Goal: Navigation & Orientation: Understand site structure

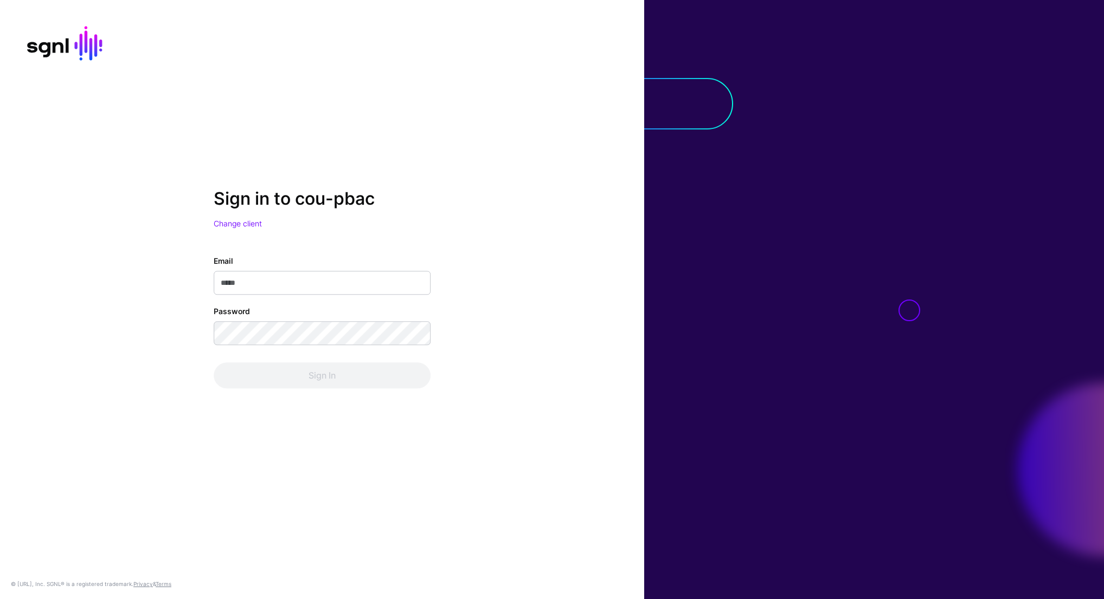
click at [359, 270] on div "Email" at bounding box center [322, 276] width 217 height 40
click at [315, 285] on input "Email" at bounding box center [322, 284] width 217 height 24
type input "**********"
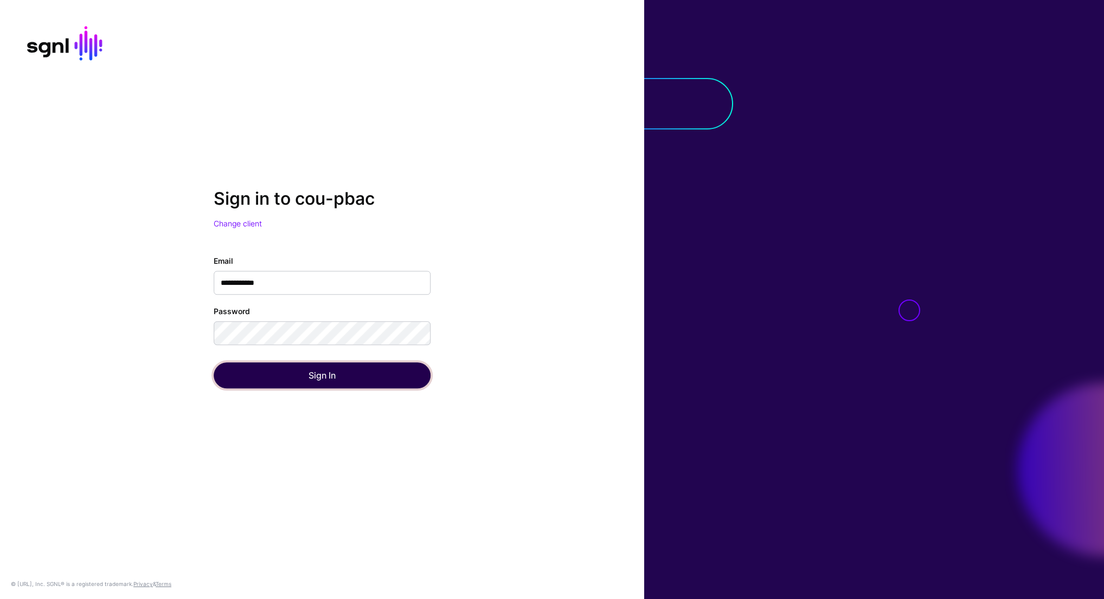
click at [319, 369] on button "Sign In" at bounding box center [322, 376] width 217 height 26
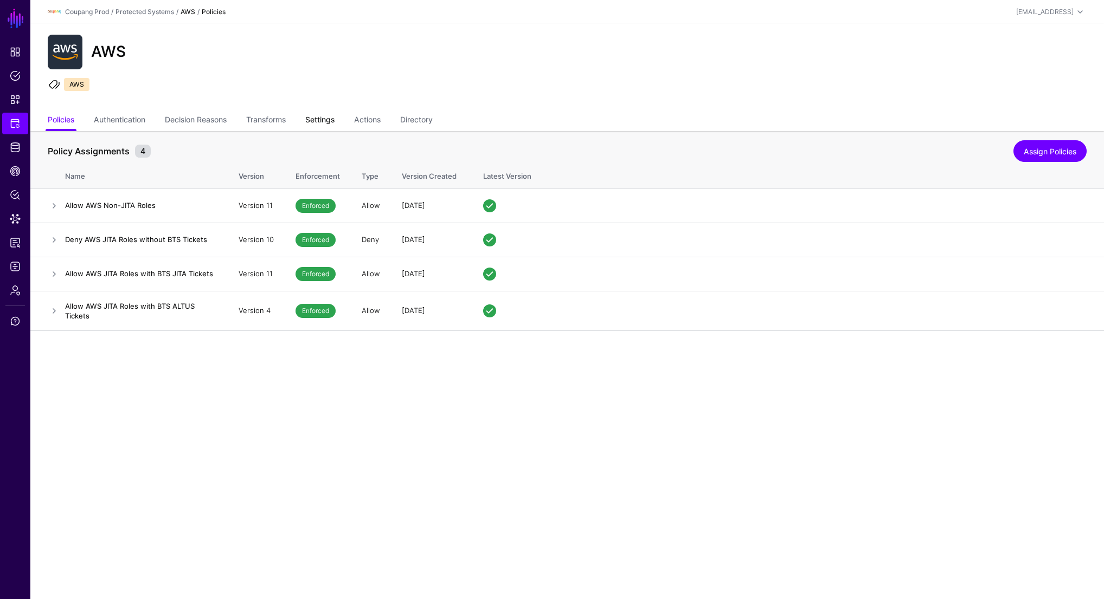
click at [328, 119] on link "Settings" at bounding box center [319, 121] width 29 height 21
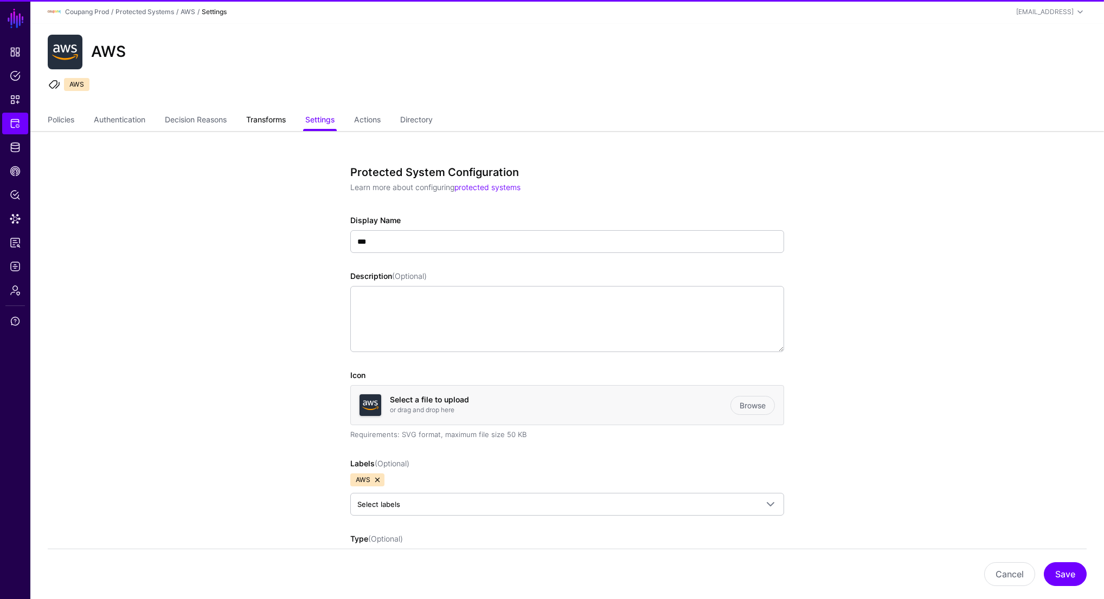
click at [273, 122] on link "Transforms" at bounding box center [266, 121] width 40 height 21
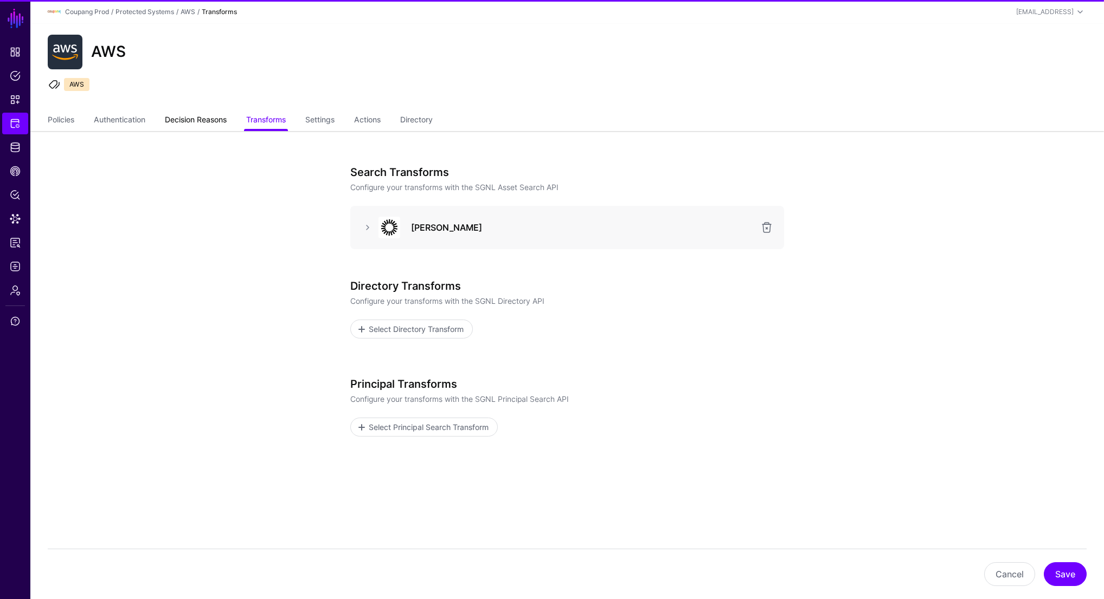
click at [190, 118] on link "Decision Reasons" at bounding box center [196, 121] width 62 height 21
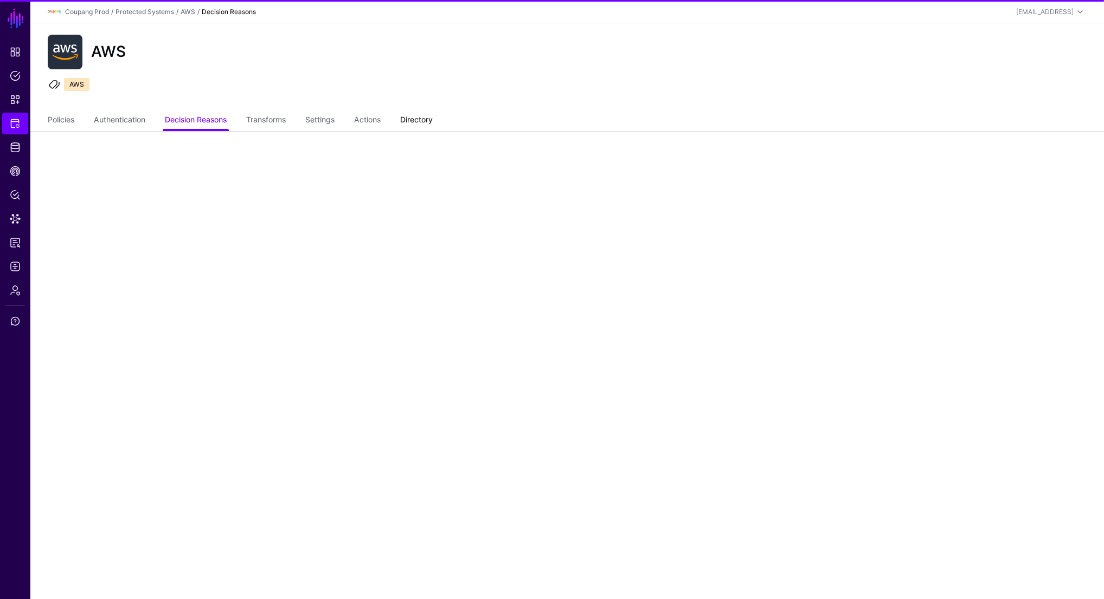
click at [427, 123] on link "Directory" at bounding box center [416, 121] width 33 height 21
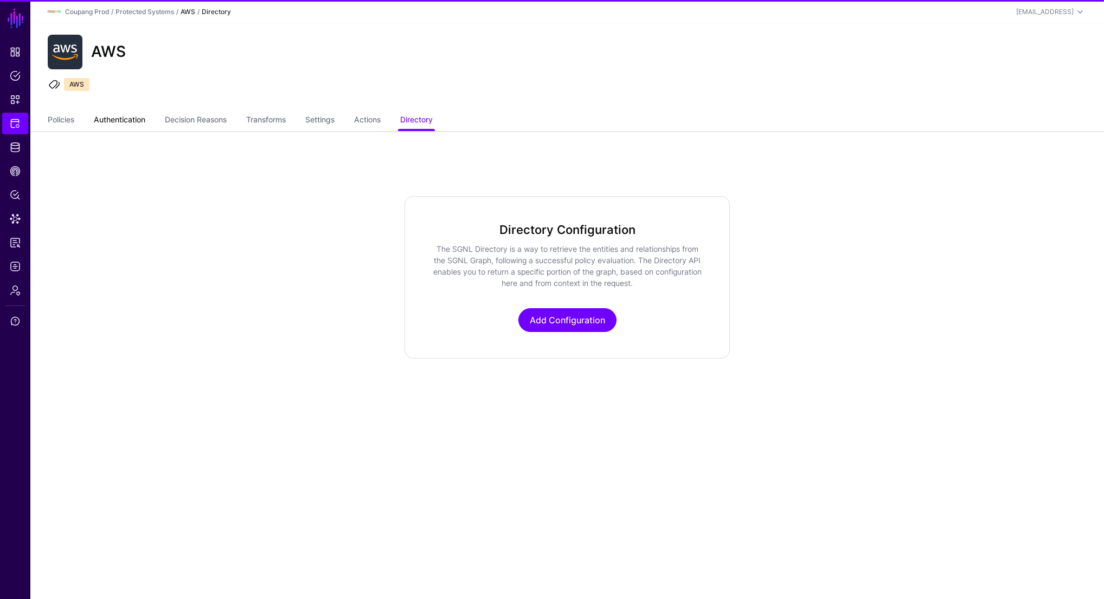
click at [118, 123] on link "Authentication" at bounding box center [119, 121] width 51 height 21
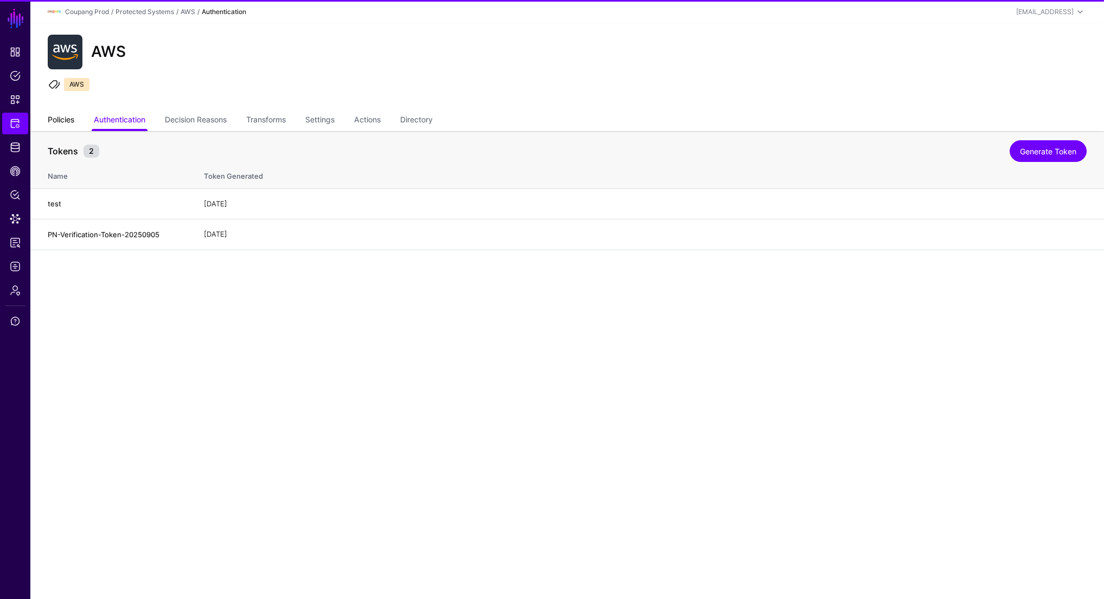
click at [60, 118] on link "Policies" at bounding box center [61, 121] width 27 height 21
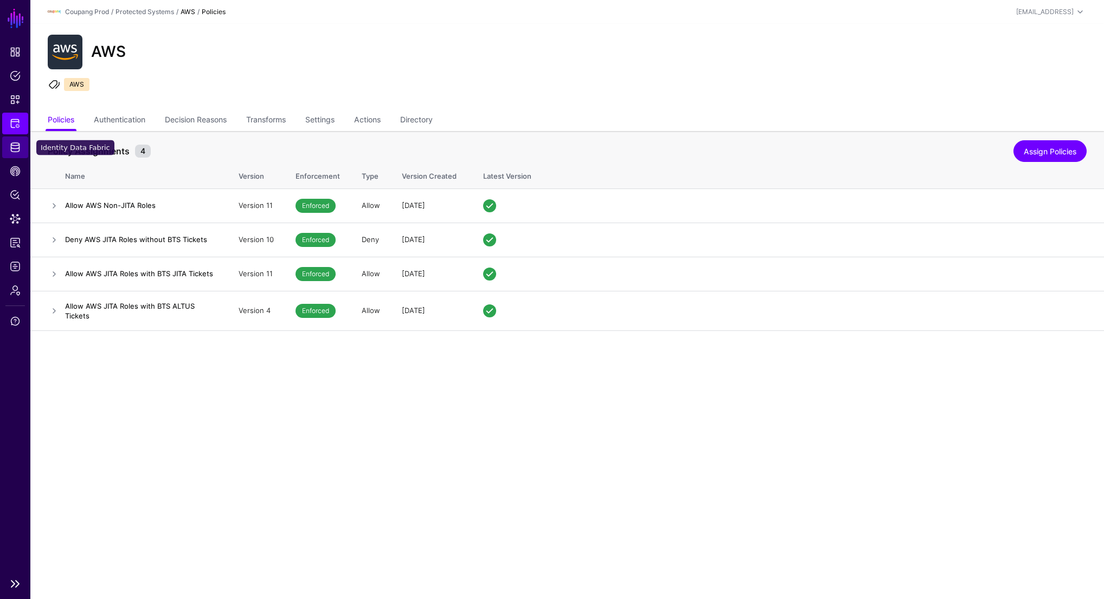
click at [13, 146] on span "Identity Data Fabric" at bounding box center [15, 147] width 11 height 11
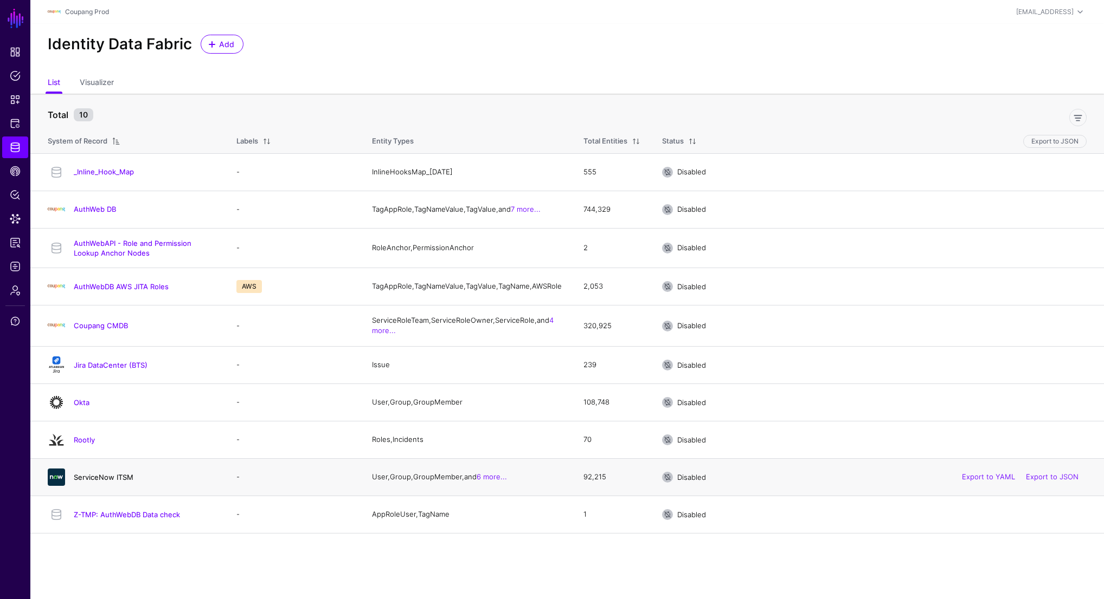
click at [121, 482] on link "ServiceNow ITSM" at bounding box center [104, 477] width 60 height 9
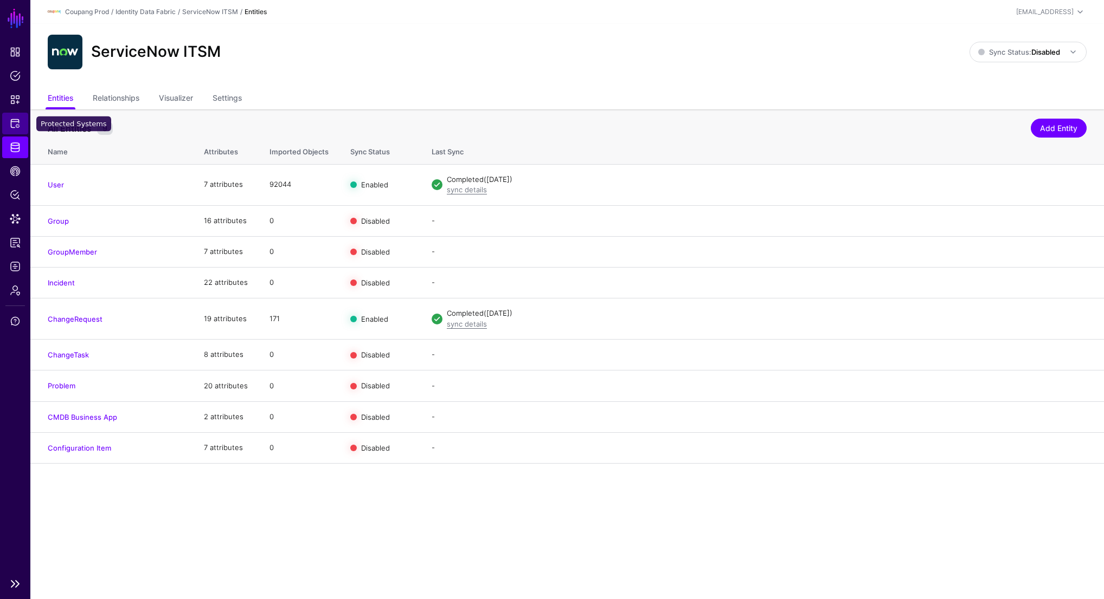
click at [17, 116] on link "Protected Systems" at bounding box center [15, 124] width 26 height 22
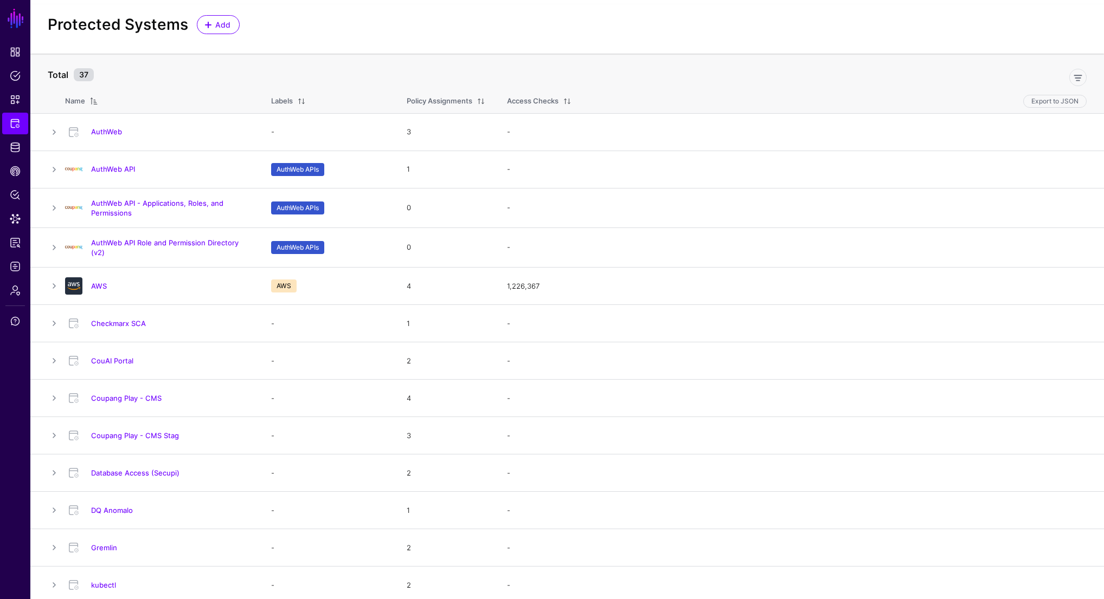
scroll to position [18, 0]
click at [11, 121] on span "Protected Systems" at bounding box center [15, 123] width 11 height 11
click at [103, 170] on link "AuthWeb API" at bounding box center [113, 170] width 44 height 9
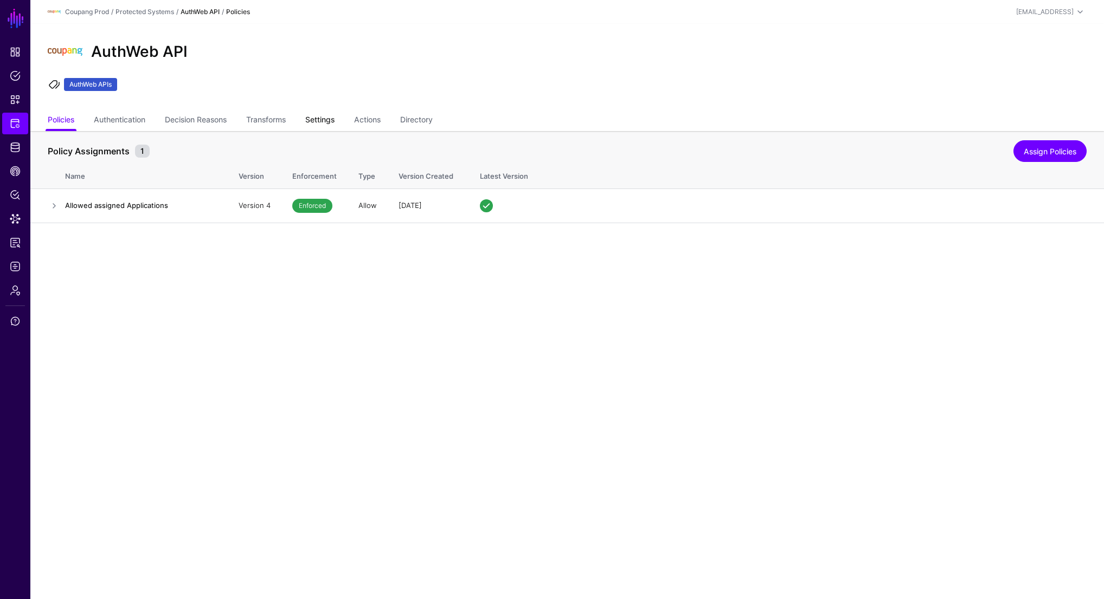
click at [324, 119] on link "Settings" at bounding box center [319, 121] width 29 height 21
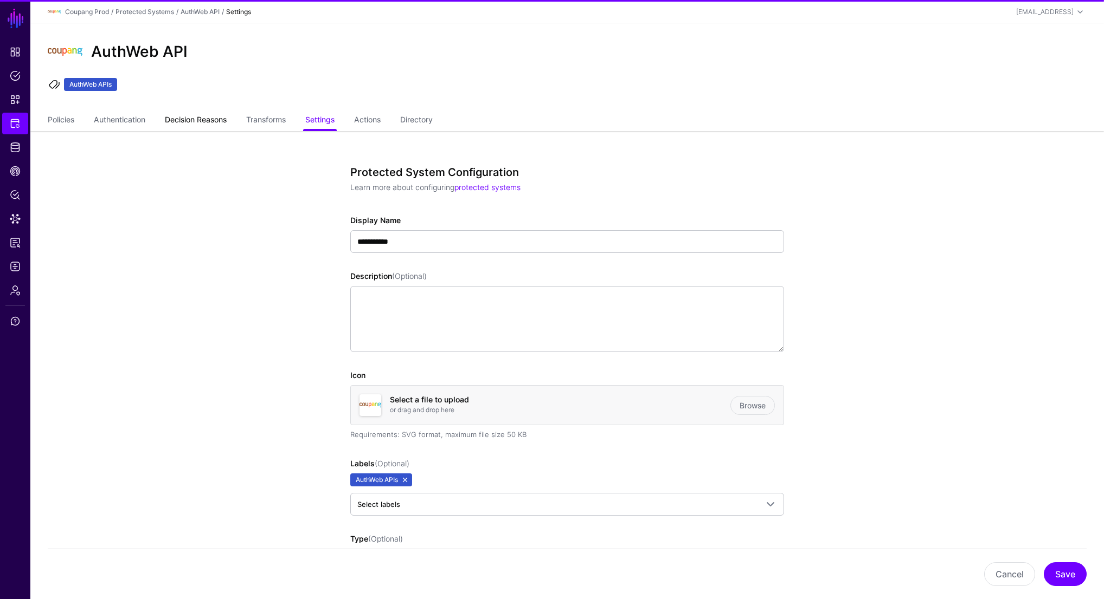
click at [209, 123] on link "Decision Reasons" at bounding box center [196, 121] width 62 height 21
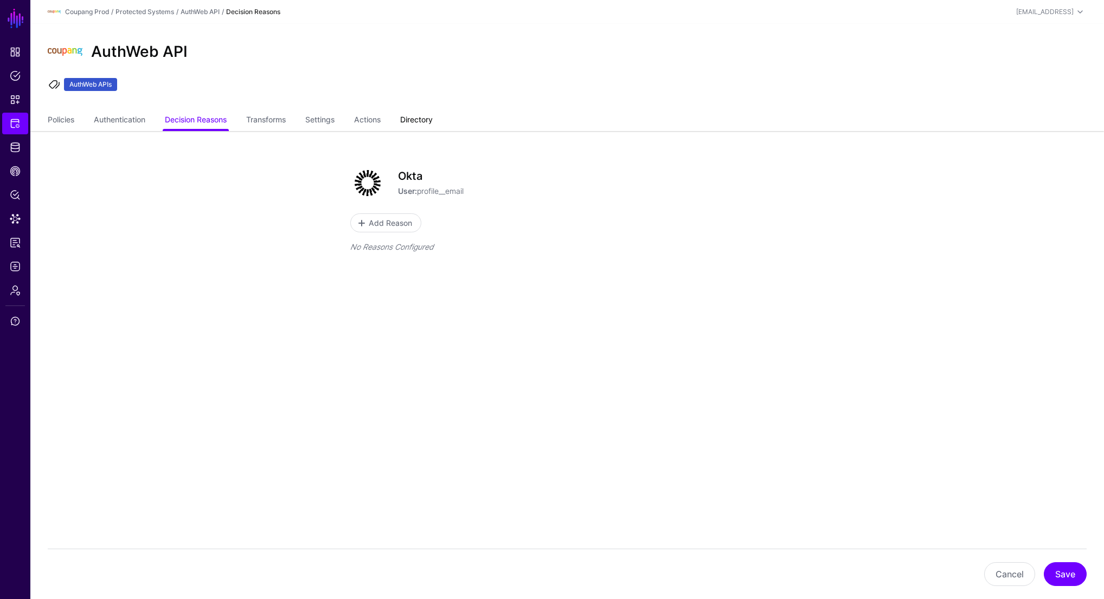
click at [423, 119] on link "Directory" at bounding box center [416, 121] width 33 height 21
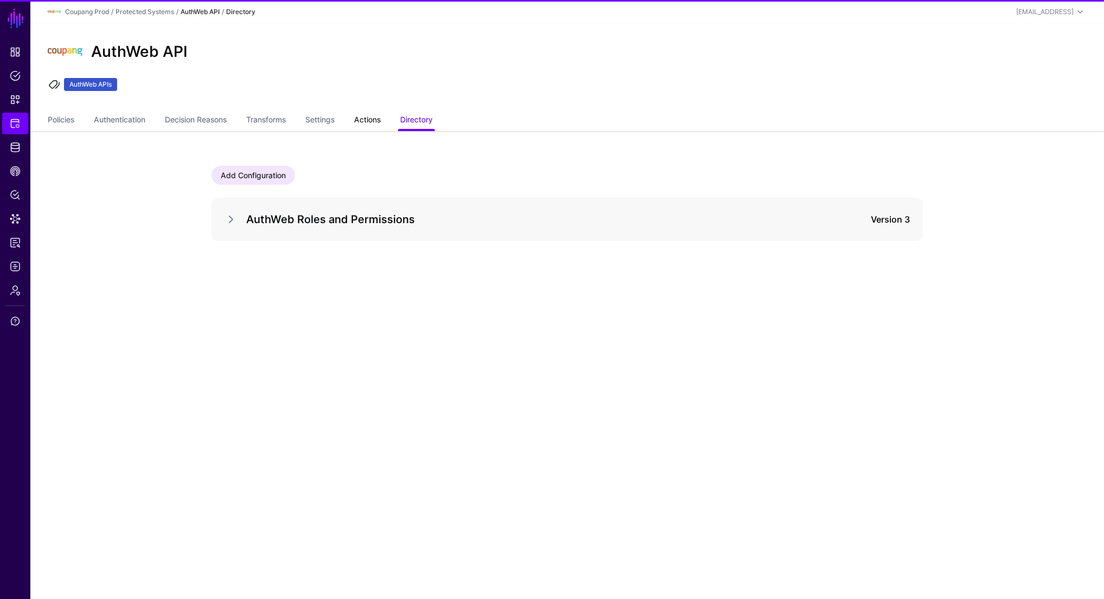
click at [376, 118] on link "Actions" at bounding box center [367, 121] width 27 height 21
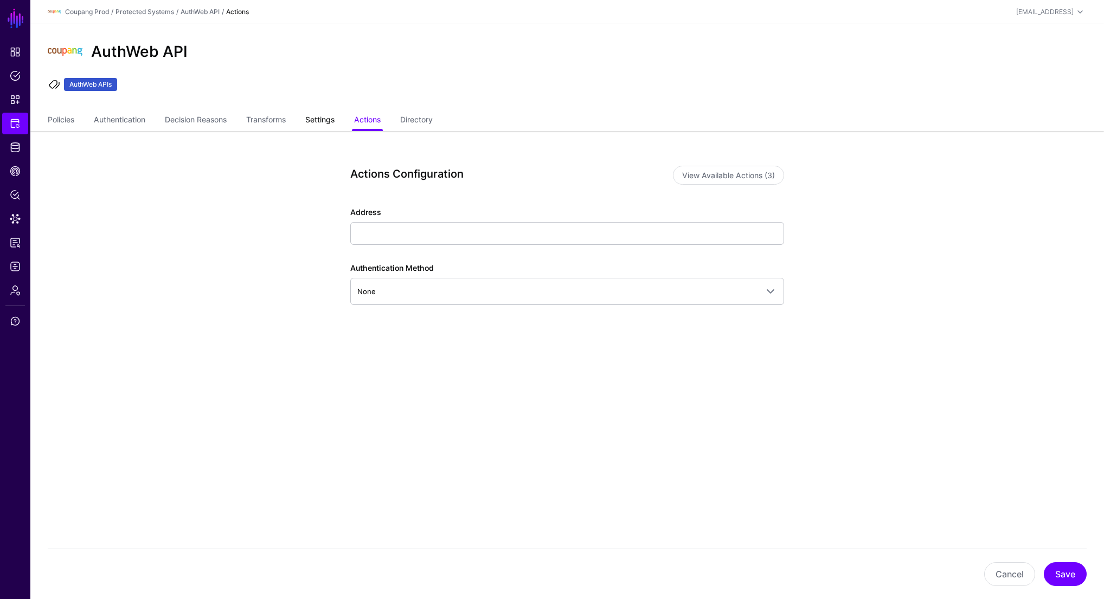
click at [324, 118] on link "Settings" at bounding box center [319, 121] width 29 height 21
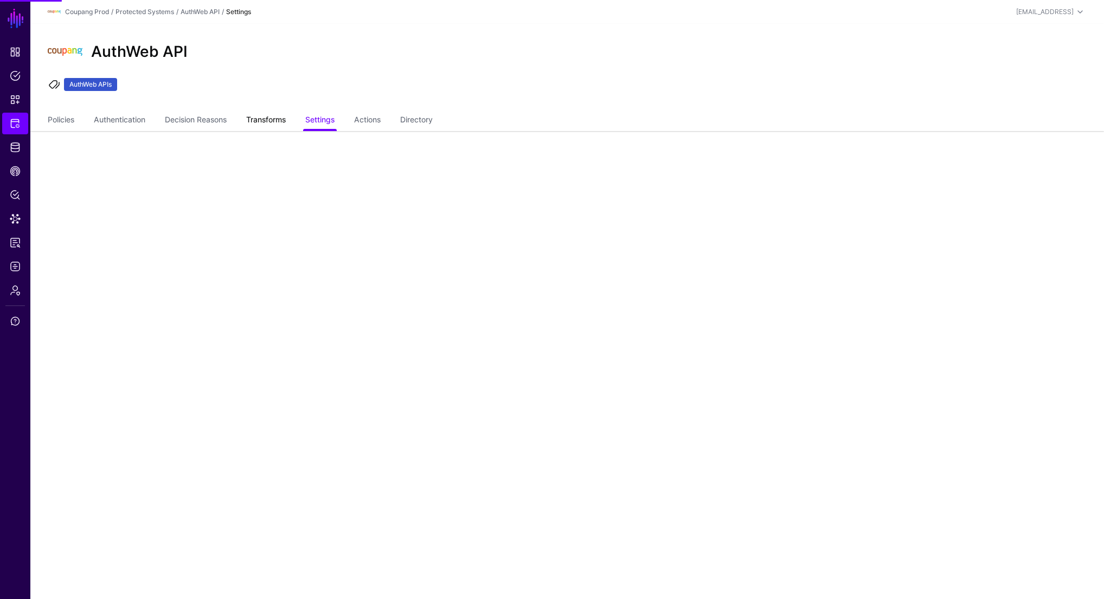
click at [263, 117] on link "Transforms" at bounding box center [266, 121] width 40 height 21
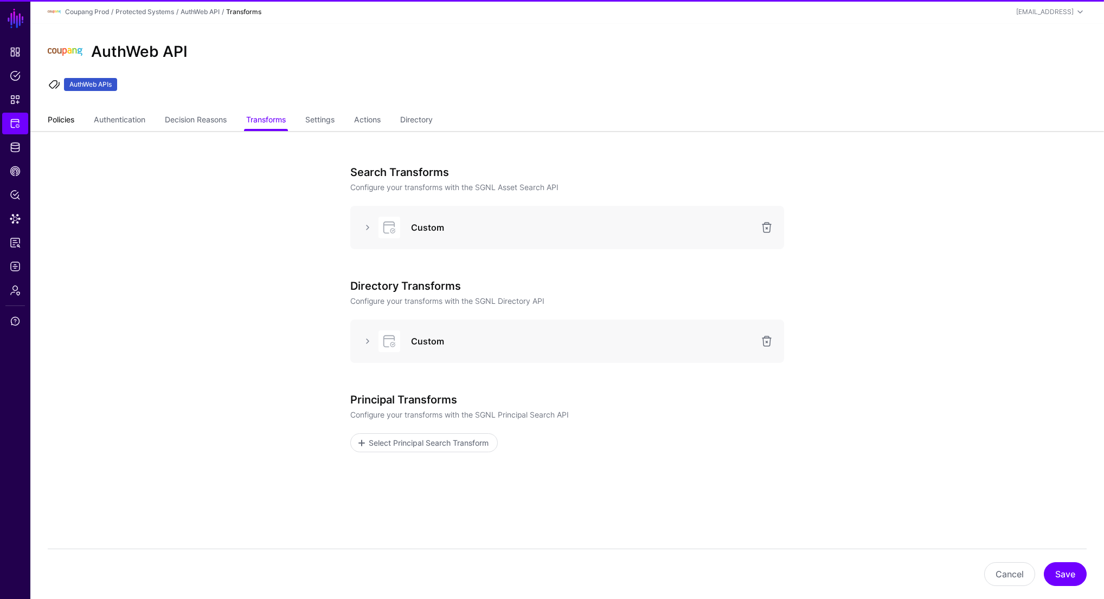
click at [64, 122] on link "Policies" at bounding box center [61, 121] width 27 height 21
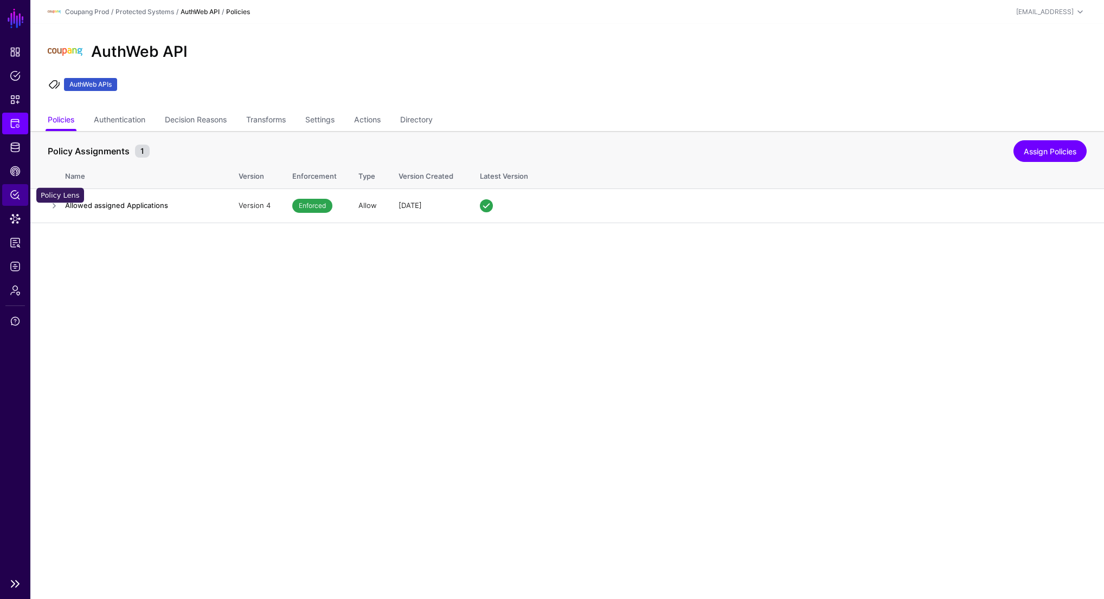
click at [12, 194] on span "Policy Lens" at bounding box center [15, 195] width 11 height 11
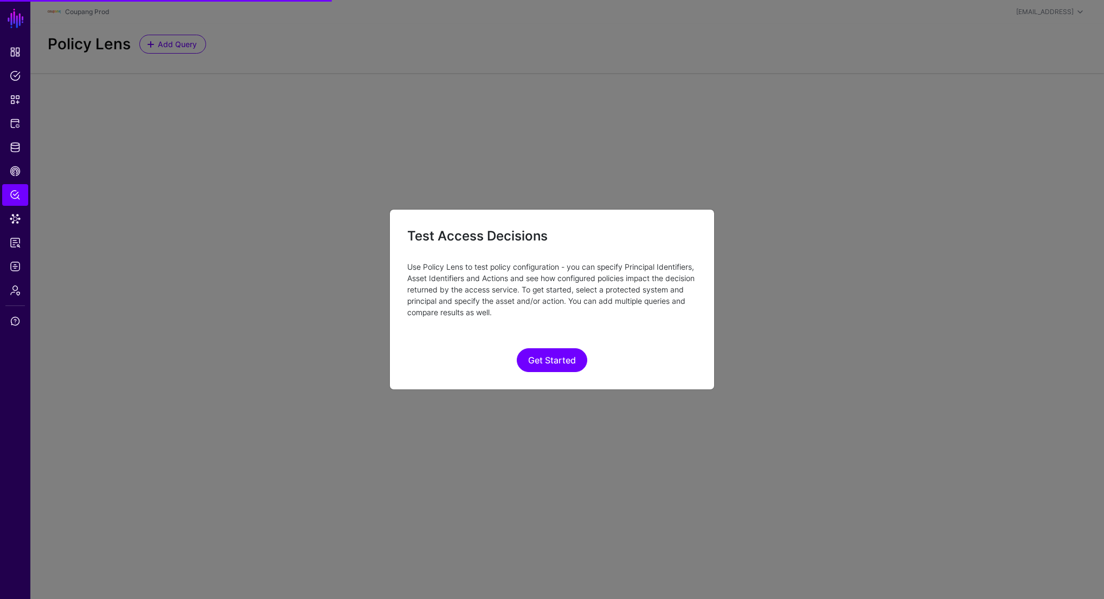
click at [15, 171] on ngb-modal-window "Test Access Decisions Use Policy Lens to test policy configuration - you can sp…" at bounding box center [552, 299] width 1104 height 599
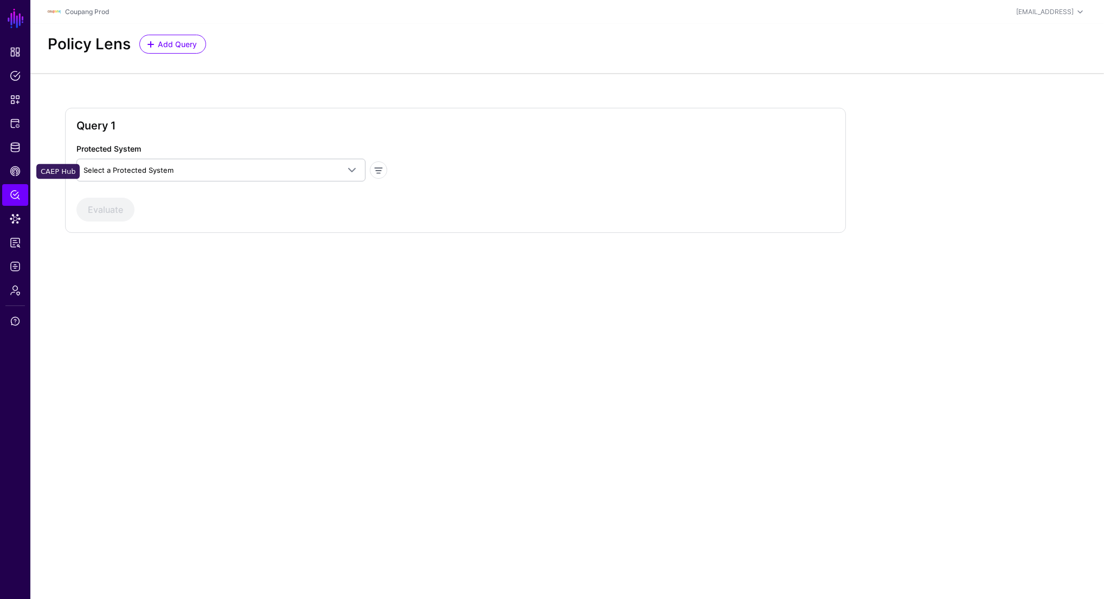
click at [15, 171] on span "CAEP Hub" at bounding box center [15, 171] width 11 height 11
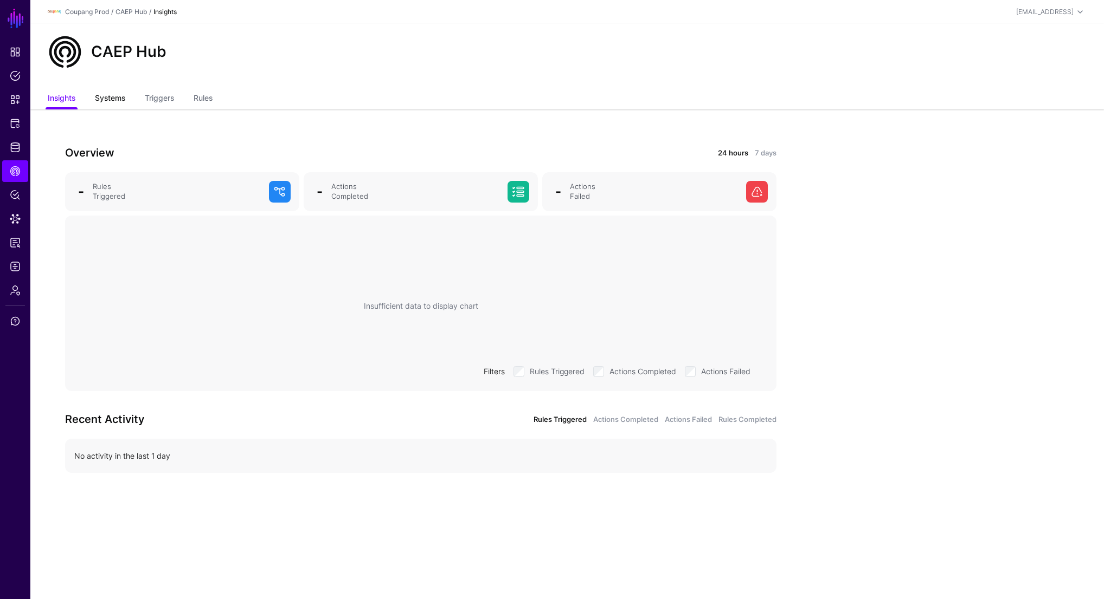
click at [102, 99] on link "Systems" at bounding box center [110, 99] width 30 height 21
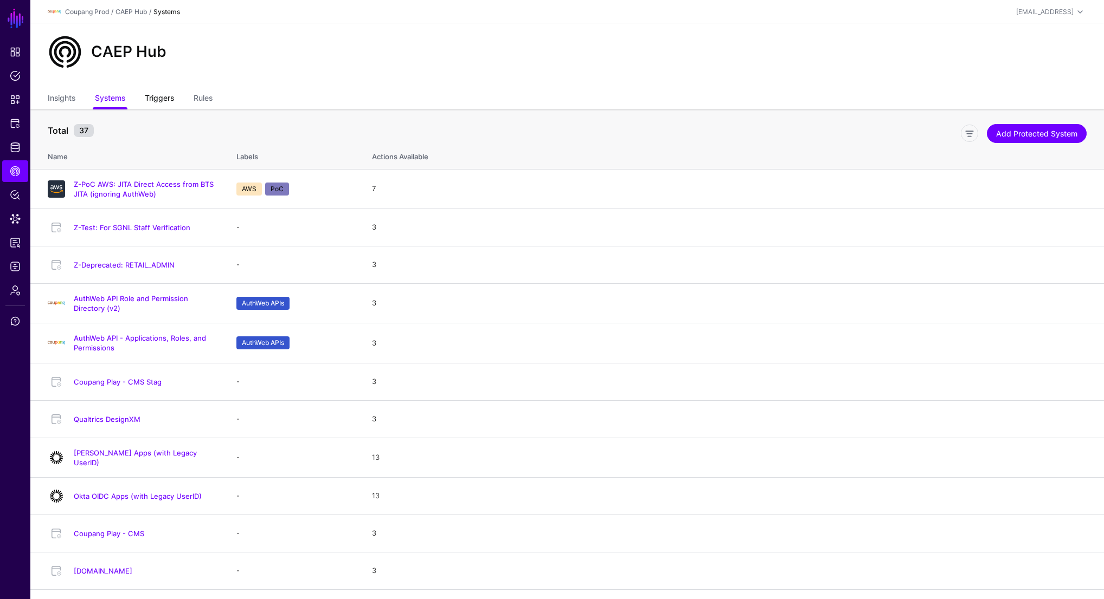
click at [159, 95] on link "Triggers" at bounding box center [159, 99] width 29 height 21
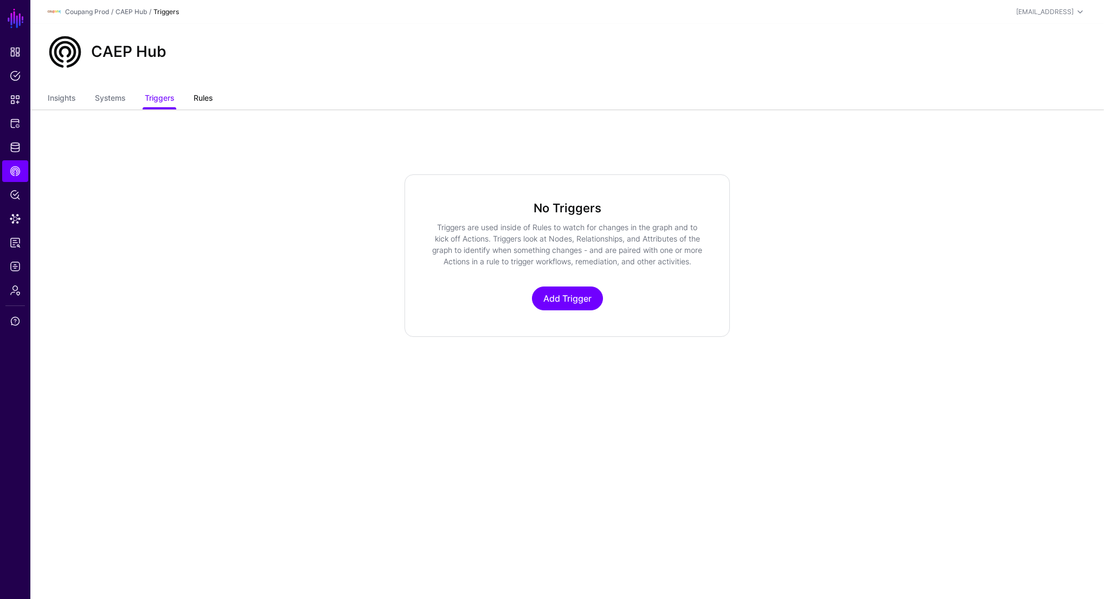
click at [198, 97] on link "Rules" at bounding box center [203, 99] width 19 height 21
click at [105, 100] on link "Systems" at bounding box center [110, 99] width 30 height 21
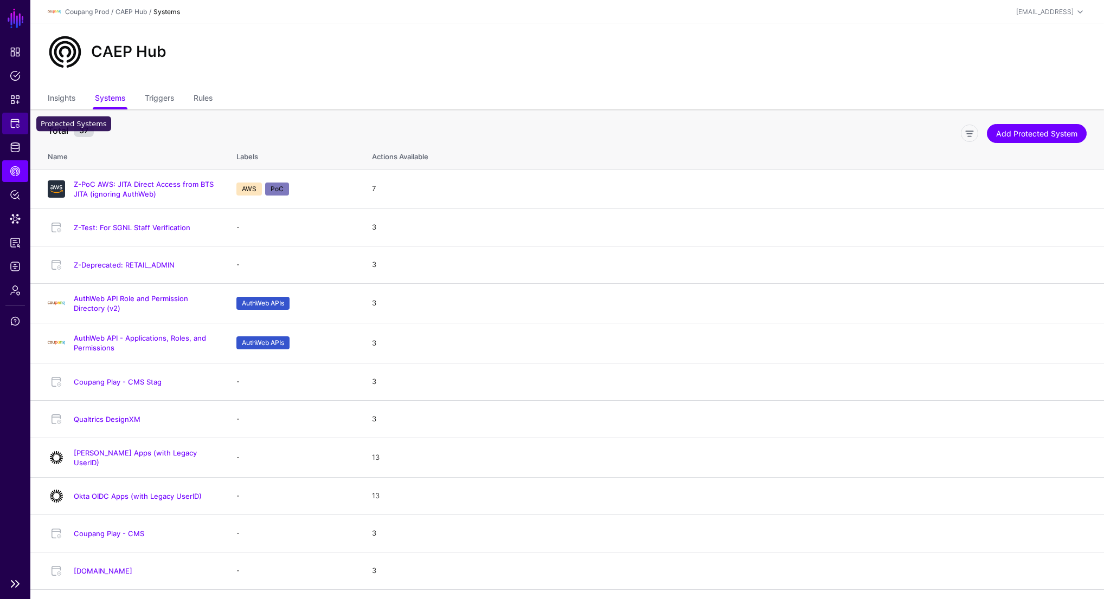
click at [14, 125] on span "Protected Systems" at bounding box center [15, 123] width 11 height 11
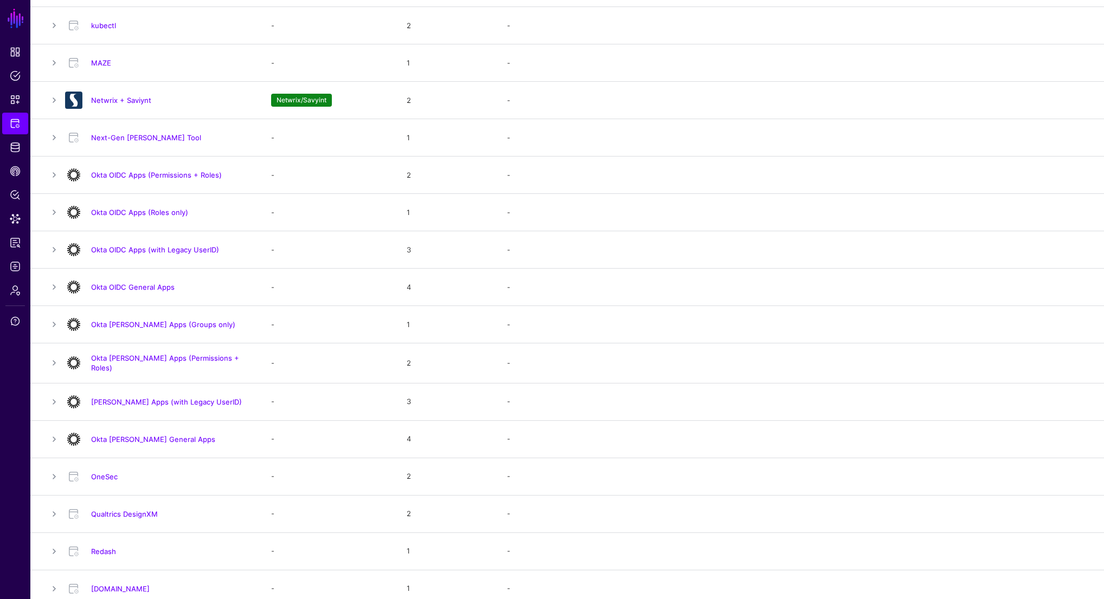
scroll to position [586, 0]
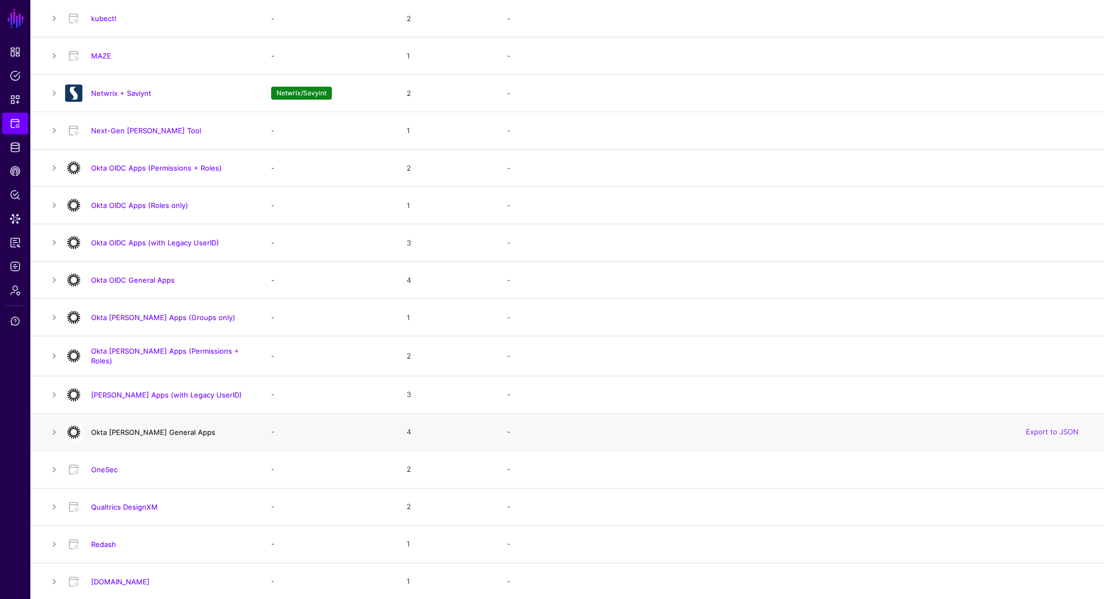
click at [140, 431] on link "Okta [PERSON_NAME] General Apps" at bounding box center [153, 432] width 124 height 9
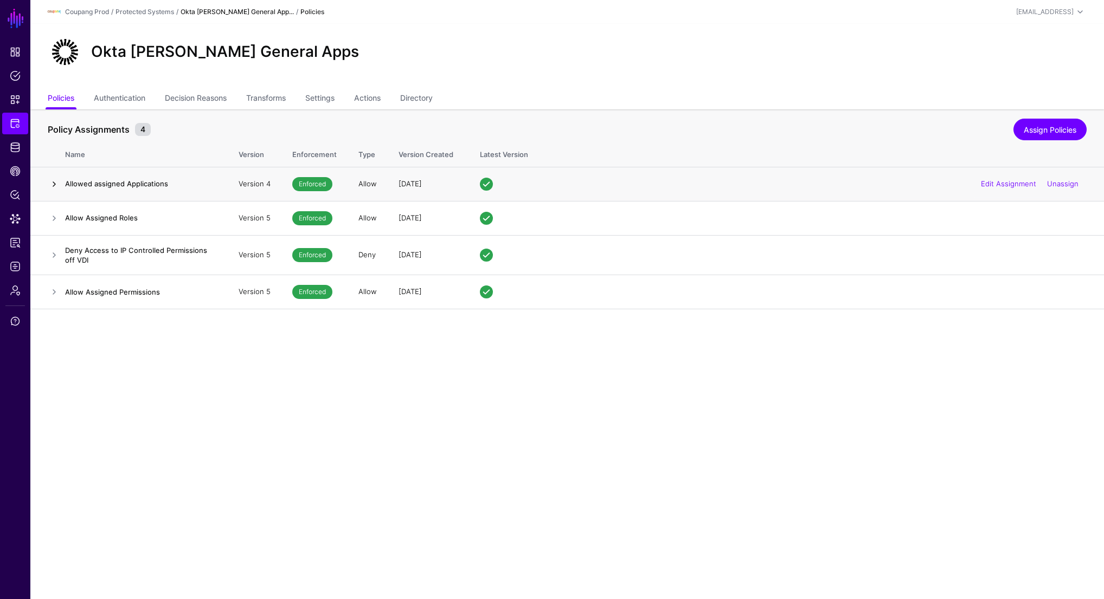
click at [52, 184] on link at bounding box center [54, 184] width 13 height 13
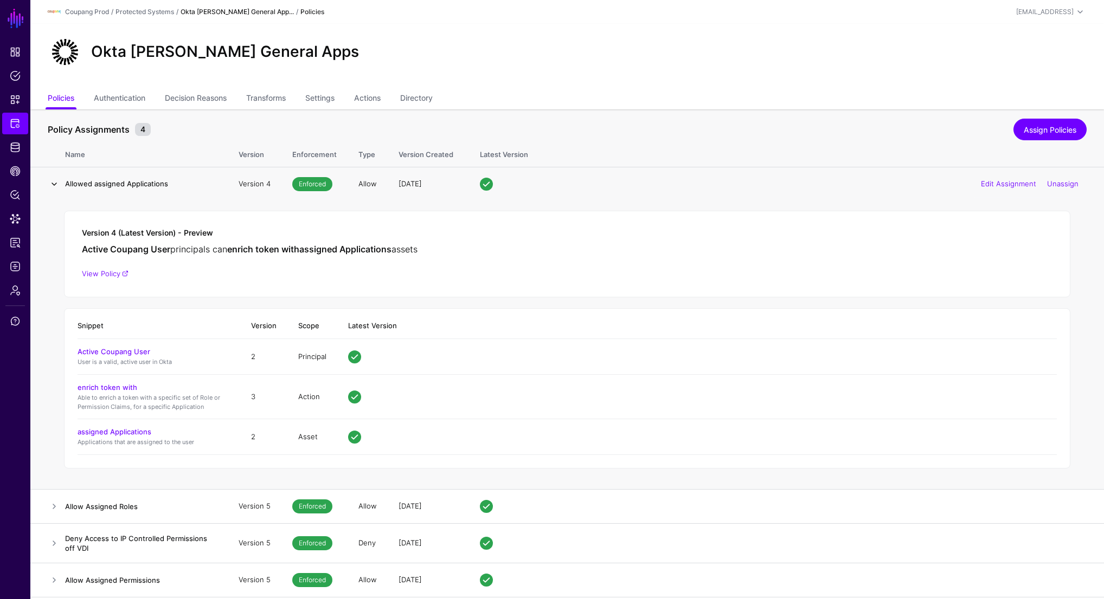
click at [52, 183] on link at bounding box center [54, 184] width 13 height 13
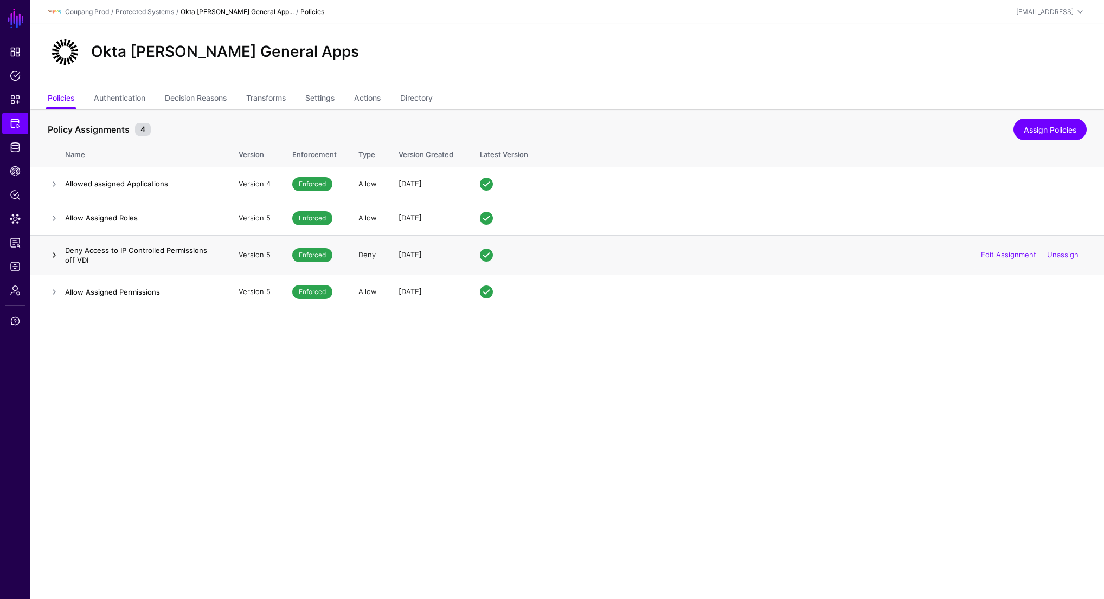
click at [51, 253] on link at bounding box center [54, 255] width 13 height 13
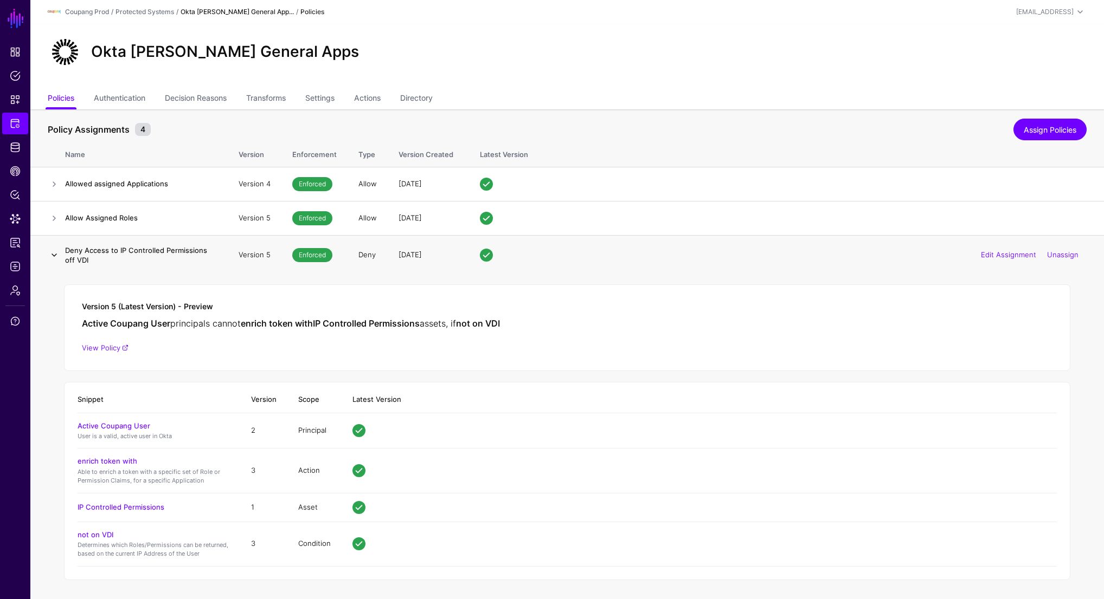
click at [53, 257] on link at bounding box center [54, 255] width 13 height 13
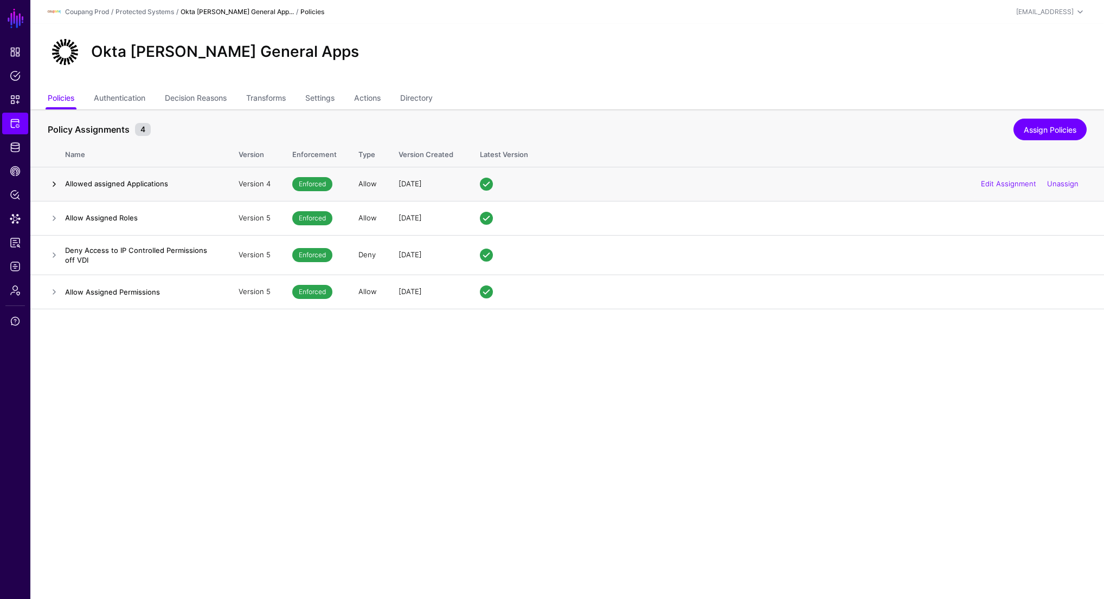
click at [53, 178] on link at bounding box center [54, 184] width 13 height 13
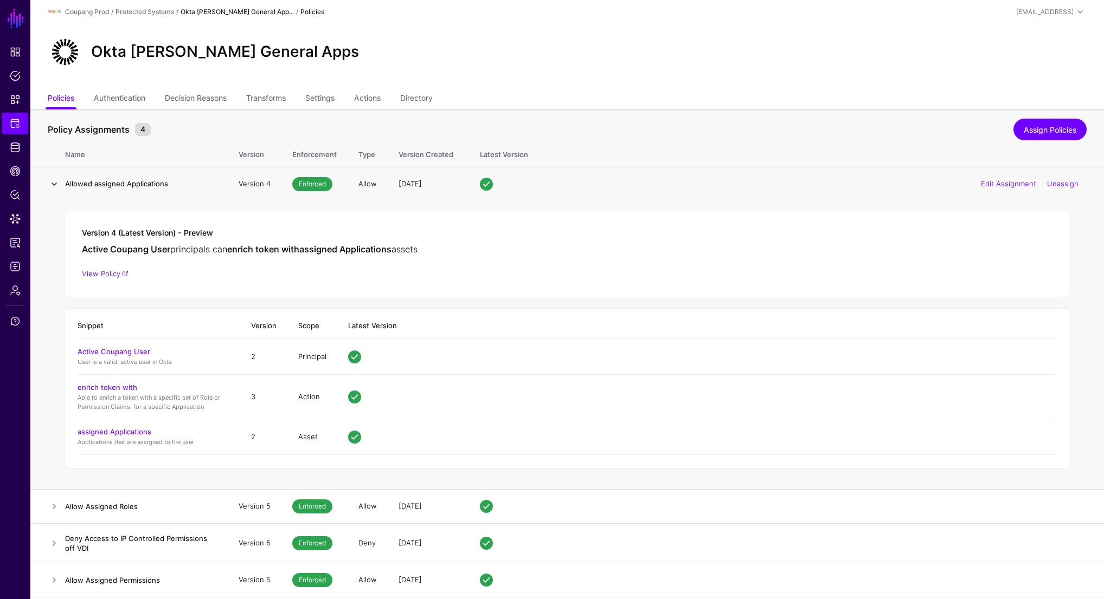
click at [54, 180] on link at bounding box center [54, 184] width 13 height 13
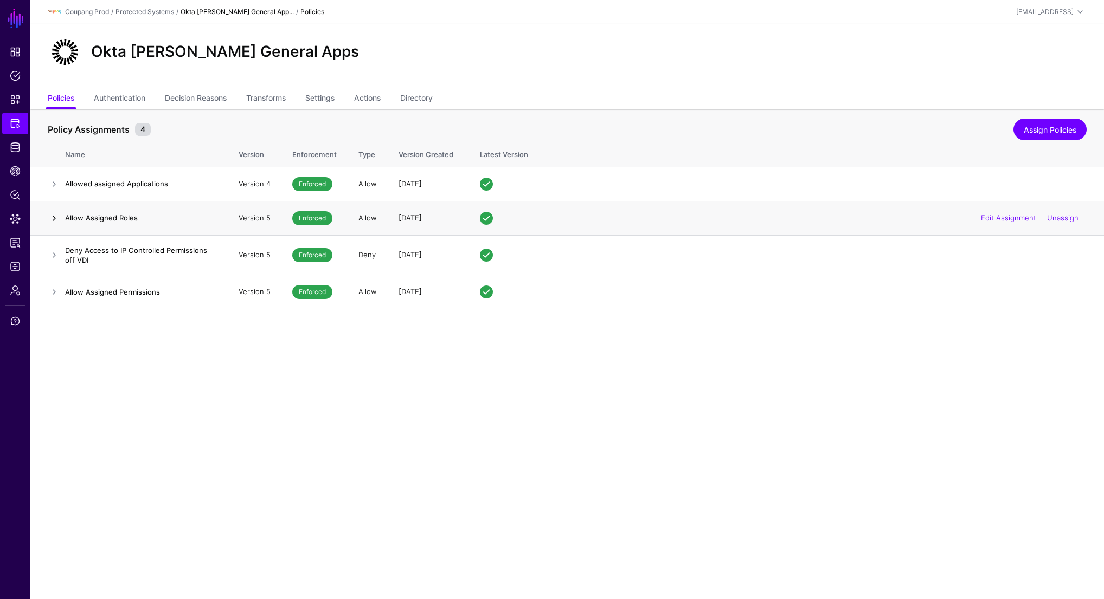
click at [53, 216] on link at bounding box center [54, 218] width 13 height 13
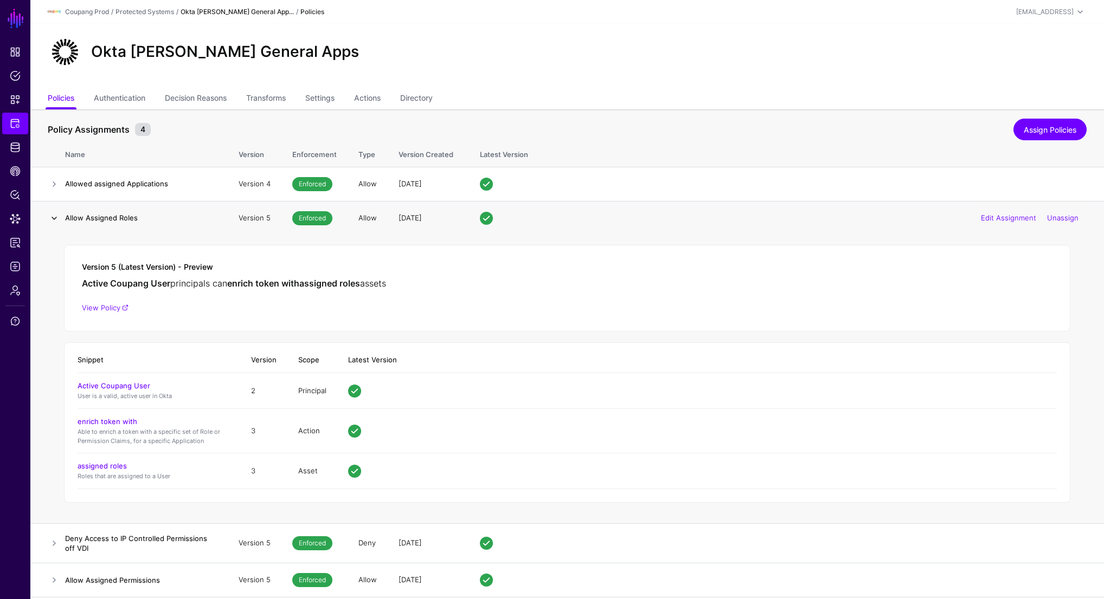
click at [53, 218] on link at bounding box center [54, 218] width 13 height 13
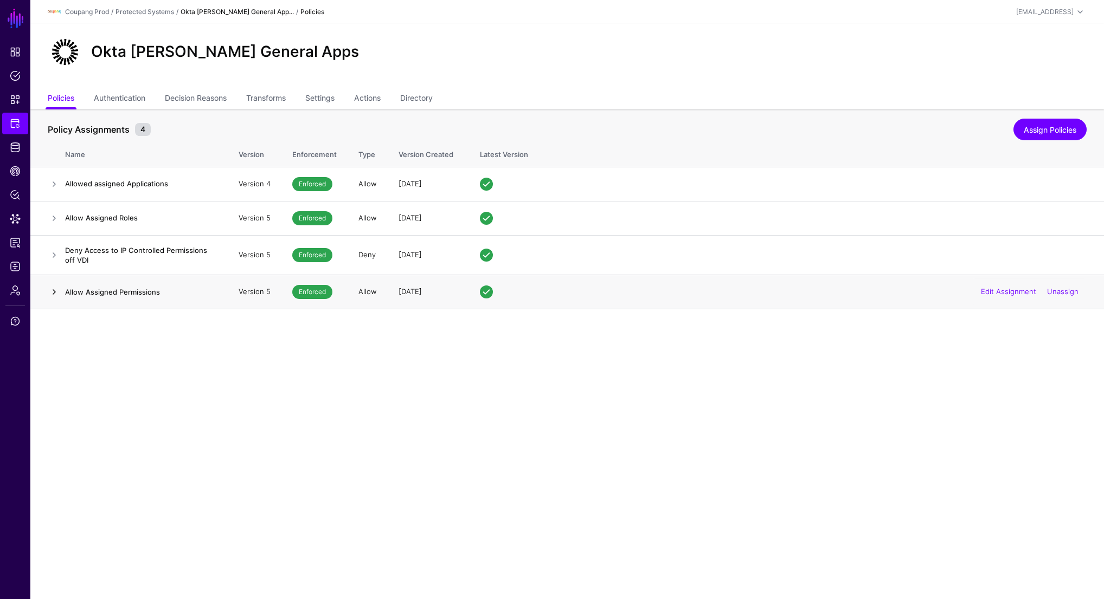
click at [48, 288] on link at bounding box center [54, 292] width 13 height 13
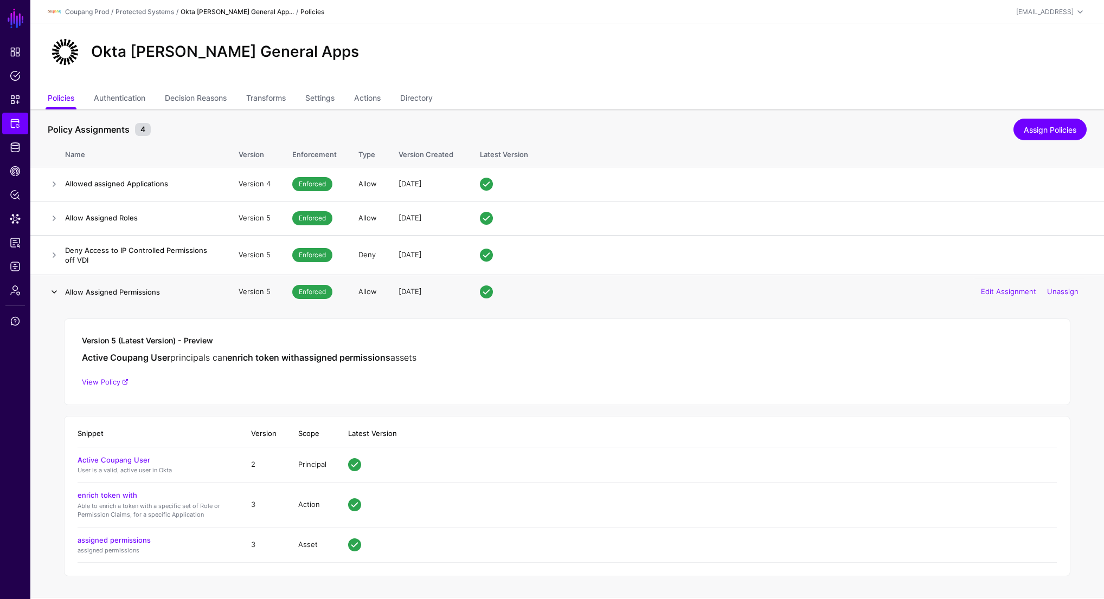
click at [53, 293] on link at bounding box center [54, 292] width 13 height 13
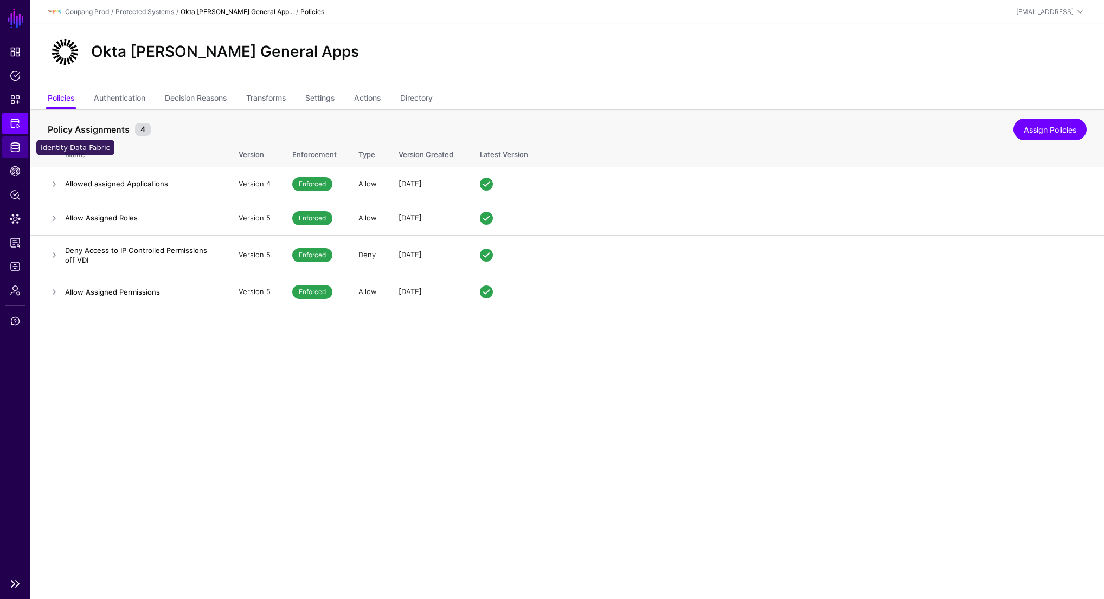
click at [16, 152] on span "Identity Data Fabric" at bounding box center [15, 147] width 11 height 11
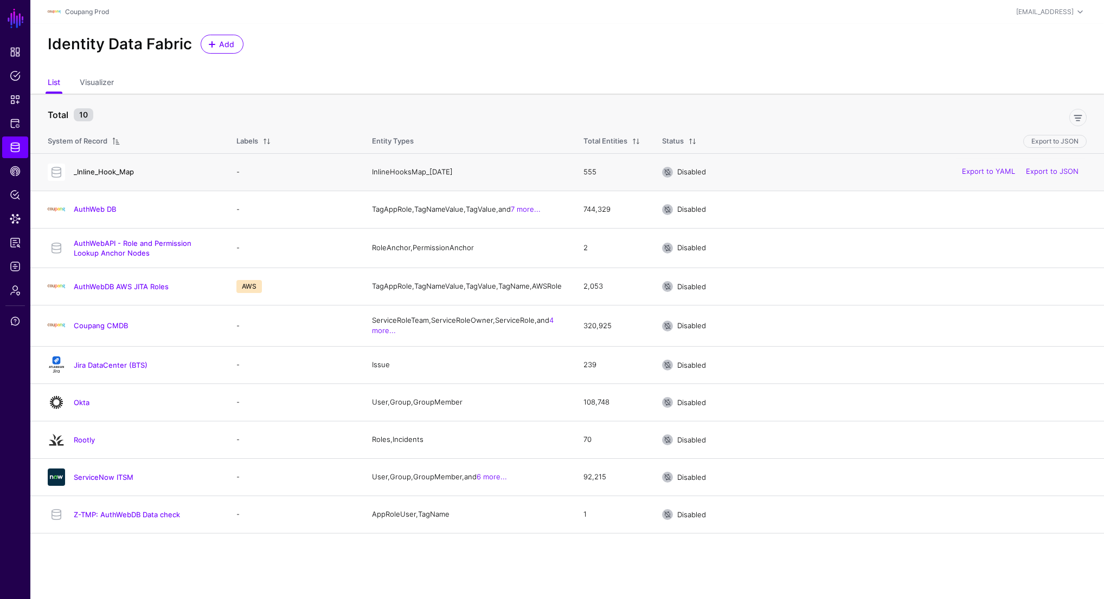
click at [94, 173] on link "_Inline_Hook_Map" at bounding box center [104, 171] width 60 height 9
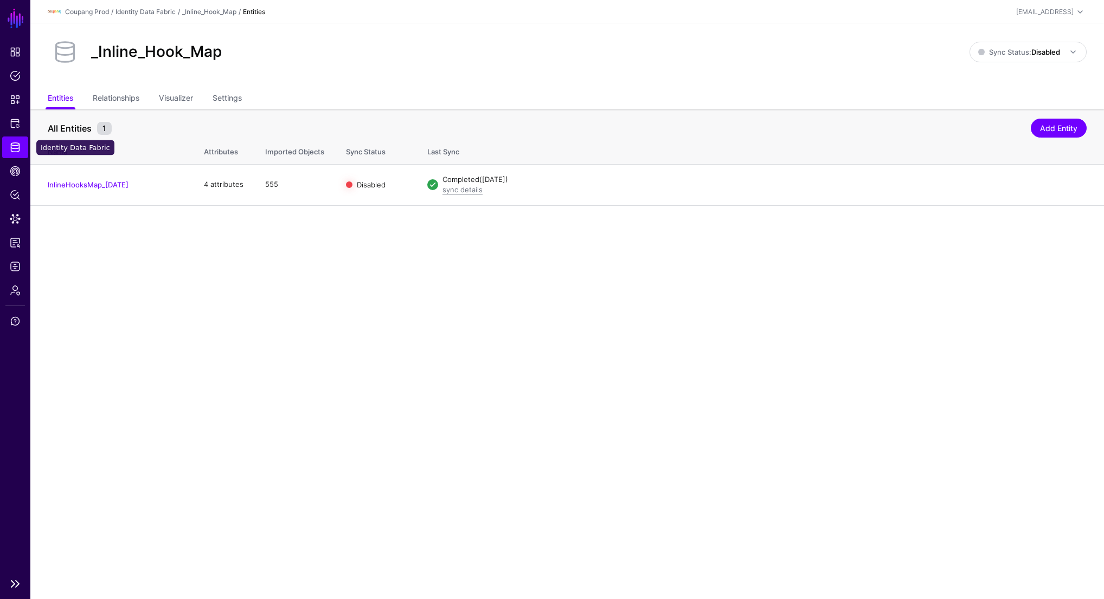
click at [13, 143] on span "Identity Data Fabric" at bounding box center [15, 147] width 11 height 11
